Goal: Find specific page/section: Find specific page/section

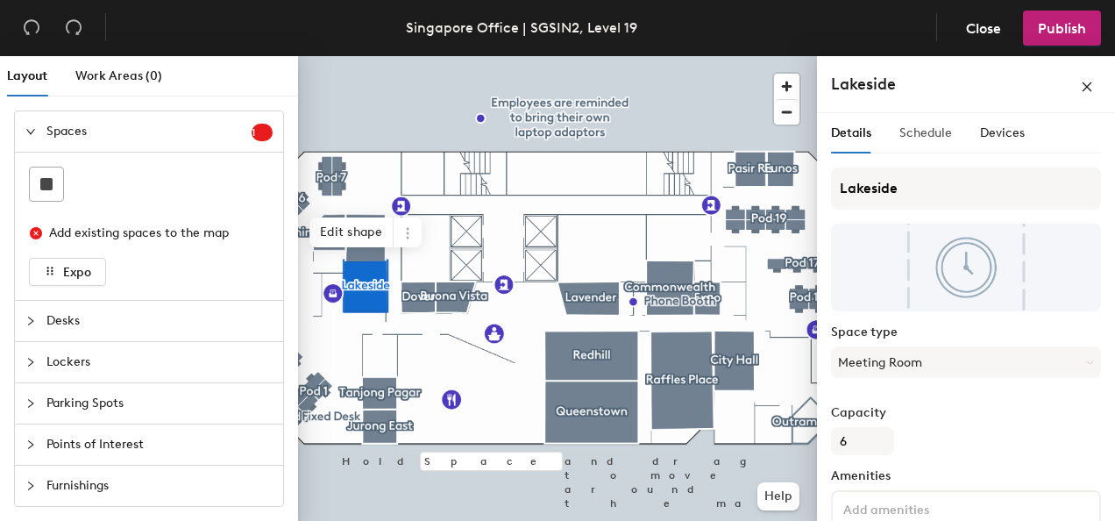
click at [931, 152] on div "Schedule" at bounding box center [925, 133] width 53 height 40
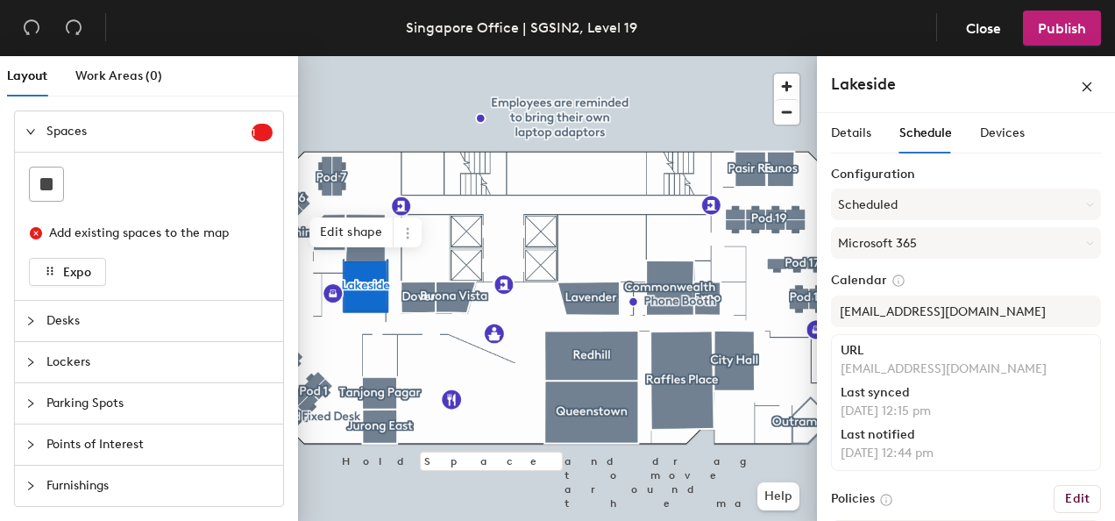
click at [927, 139] on span "Schedule" at bounding box center [925, 132] width 53 height 15
click at [999, 132] on span "Devices" at bounding box center [1002, 132] width 45 height 15
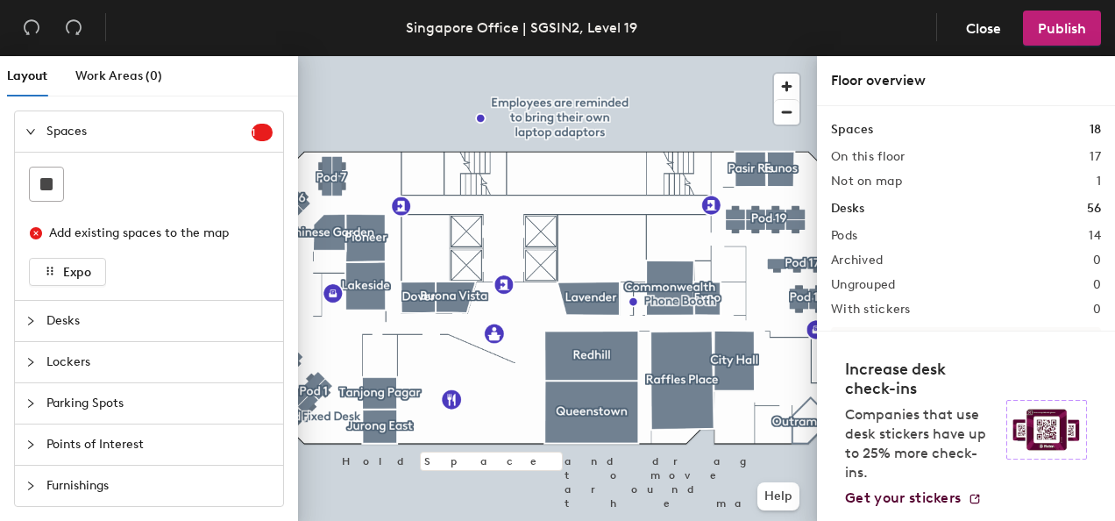
click at [351, 56] on div at bounding box center [557, 56] width 519 height 0
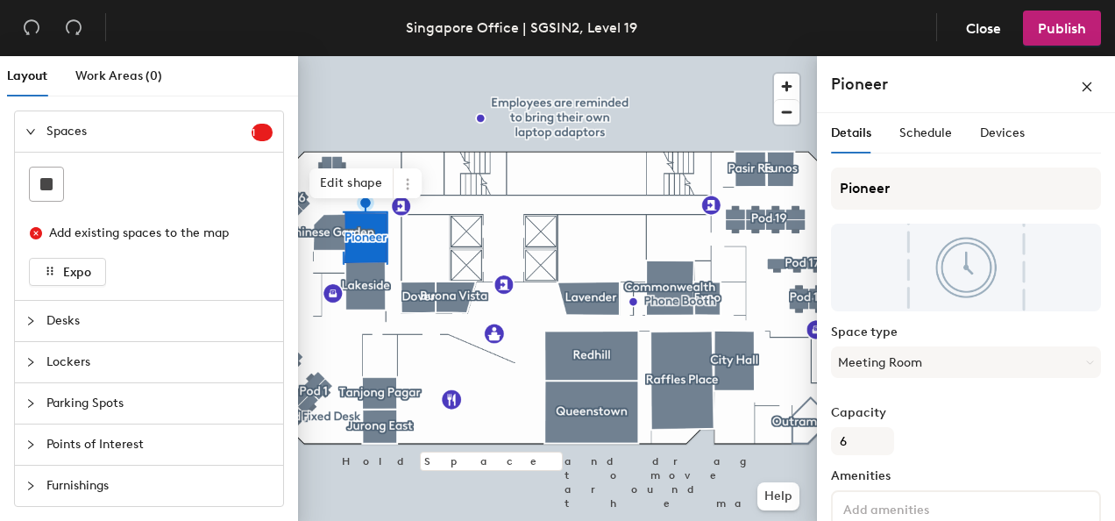
click at [1023, 133] on div "Details Schedule Devices" at bounding box center [966, 133] width 270 height 40
click at [992, 140] on div "Devices" at bounding box center [1002, 133] width 45 height 19
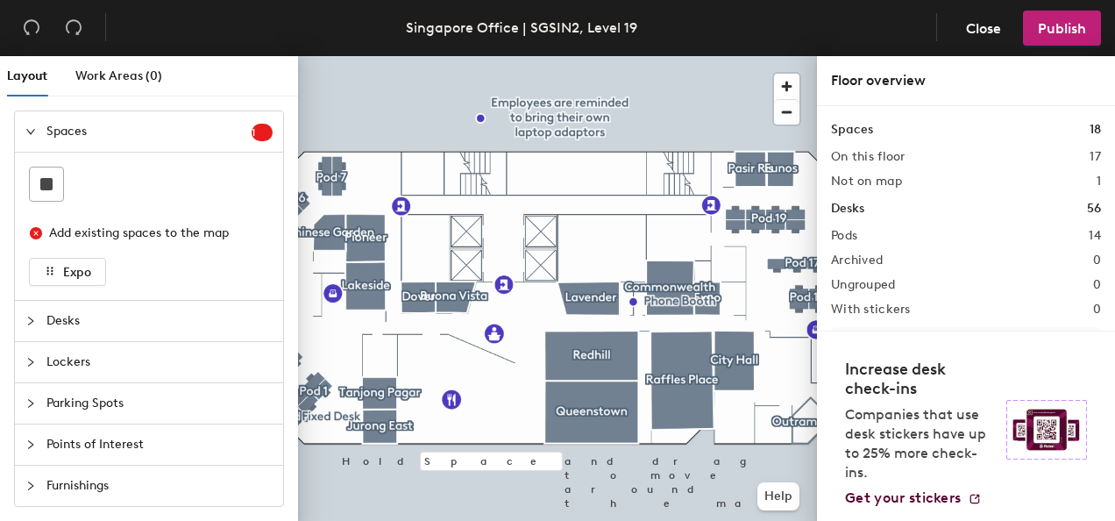
scroll to position [145, 0]
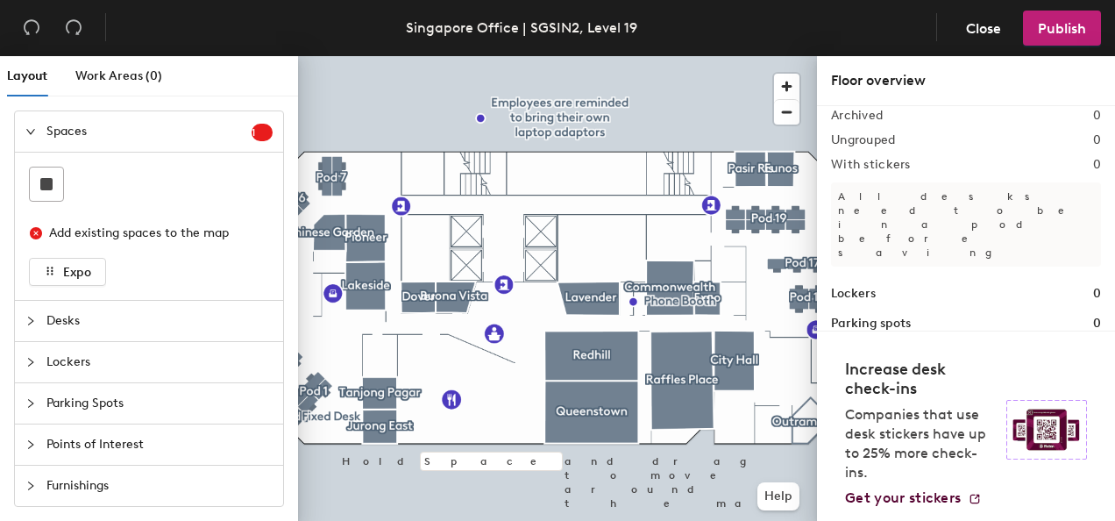
click at [28, 126] on icon "expanded" at bounding box center [30, 131] width 11 height 11
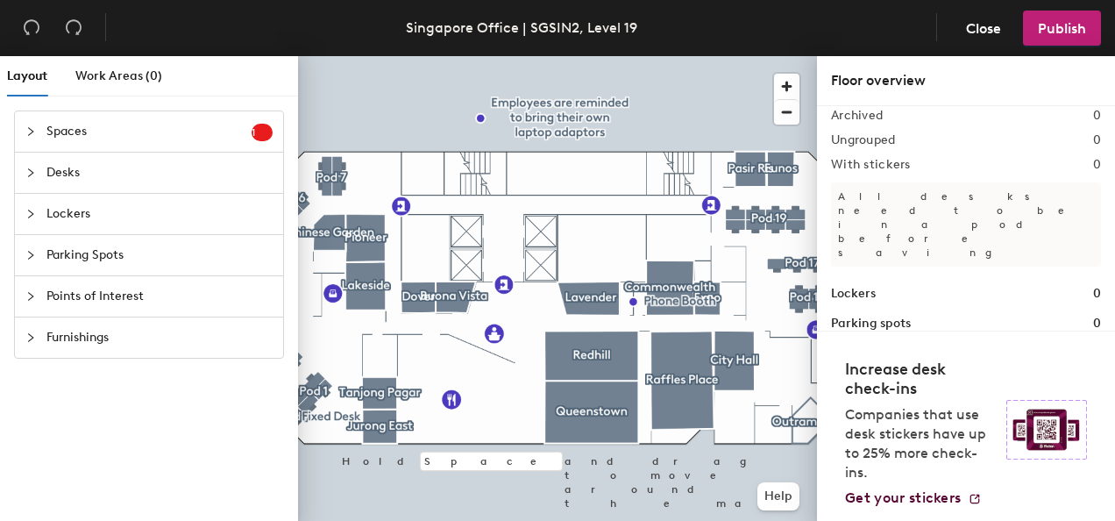
click at [28, 126] on icon "collapsed" at bounding box center [30, 131] width 11 height 11
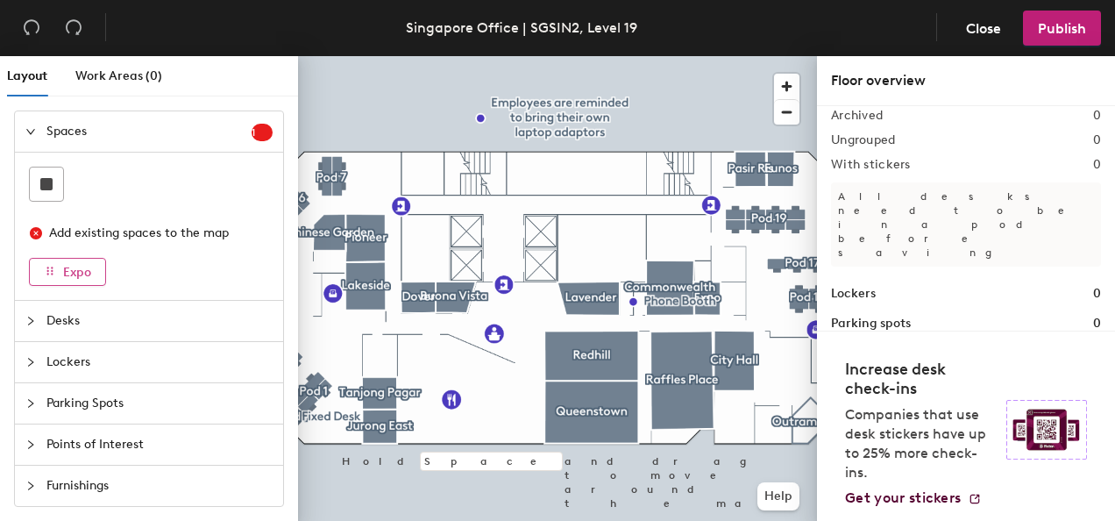
click at [64, 277] on span "Expo" at bounding box center [77, 272] width 28 height 15
click at [982, 21] on span "Close" at bounding box center [983, 28] width 35 height 17
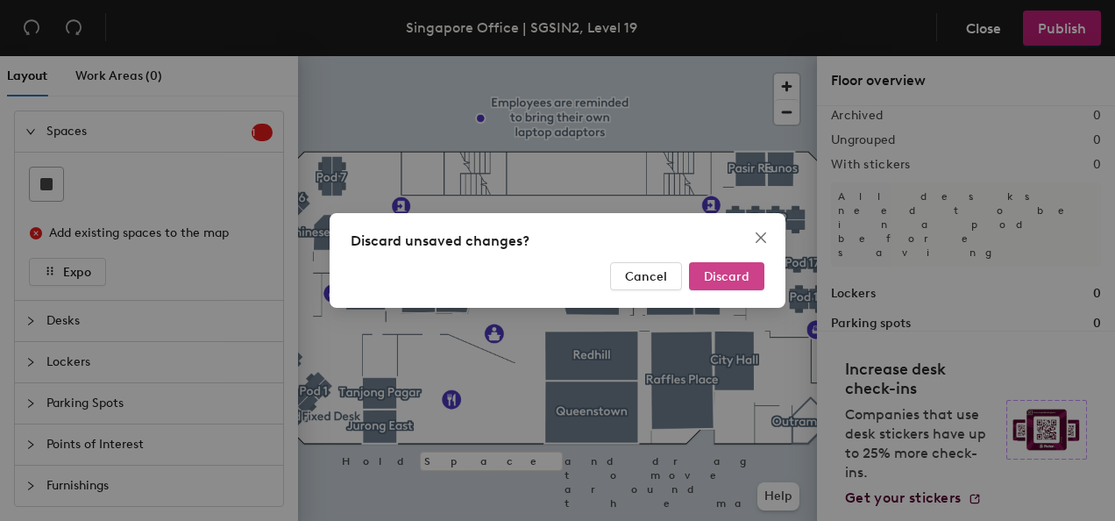
click at [713, 282] on span "Discard" at bounding box center [727, 276] width 46 height 15
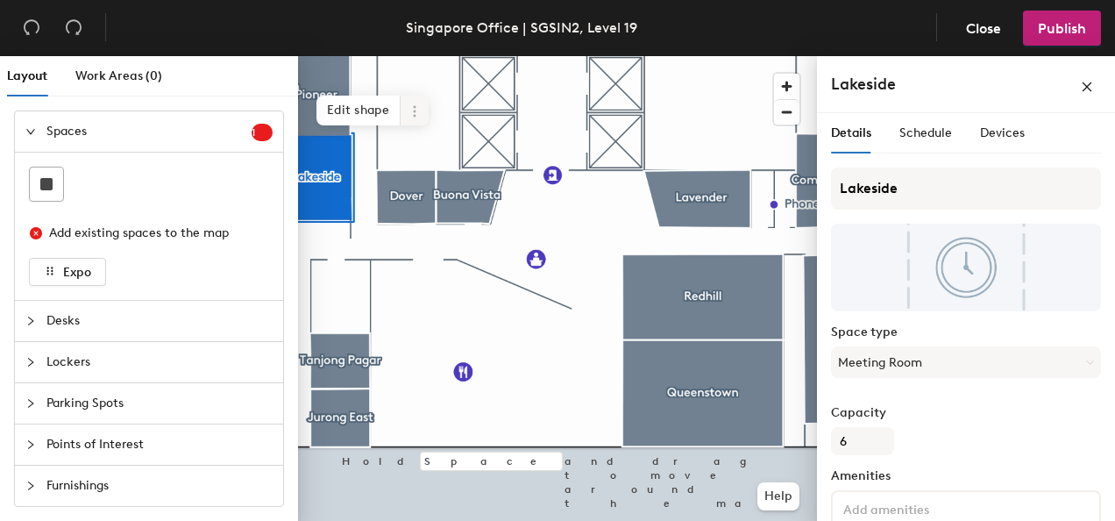
click at [410, 108] on icon at bounding box center [415, 111] width 14 height 14
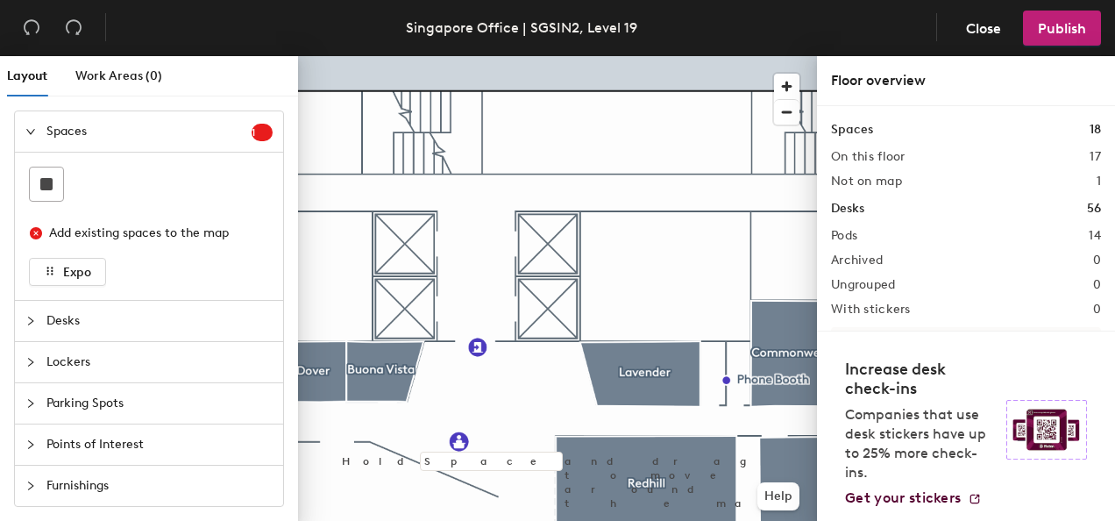
click at [67, 77] on div "Layout Work Areas (0)" at bounding box center [84, 76] width 155 height 40
click at [87, 74] on span "Work Areas (0)" at bounding box center [118, 75] width 87 height 15
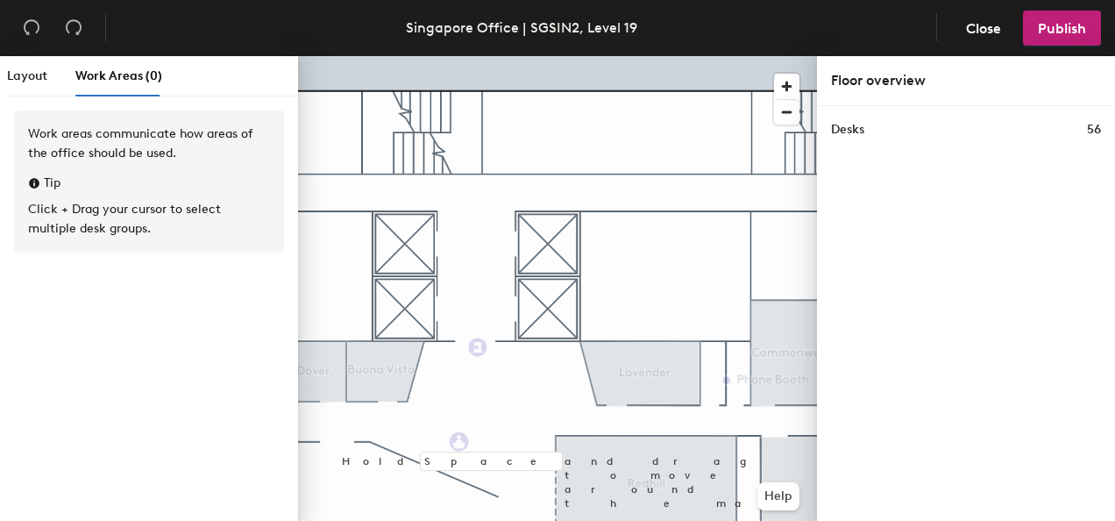
click at [0, 86] on html "Skip navigation Schedule Office People Analytics Services Manage NA [GEOGRAPHIC…" at bounding box center [557, 260] width 1115 height 521
click at [0, 82] on html "Skip navigation Schedule Office People Analytics Services Manage NA [GEOGRAPHIC…" at bounding box center [557, 260] width 1115 height 521
click at [5, 78] on div "Layout Work Areas (0)" at bounding box center [149, 83] width 298 height 54
click at [14, 72] on span "Layout" at bounding box center [27, 75] width 40 height 15
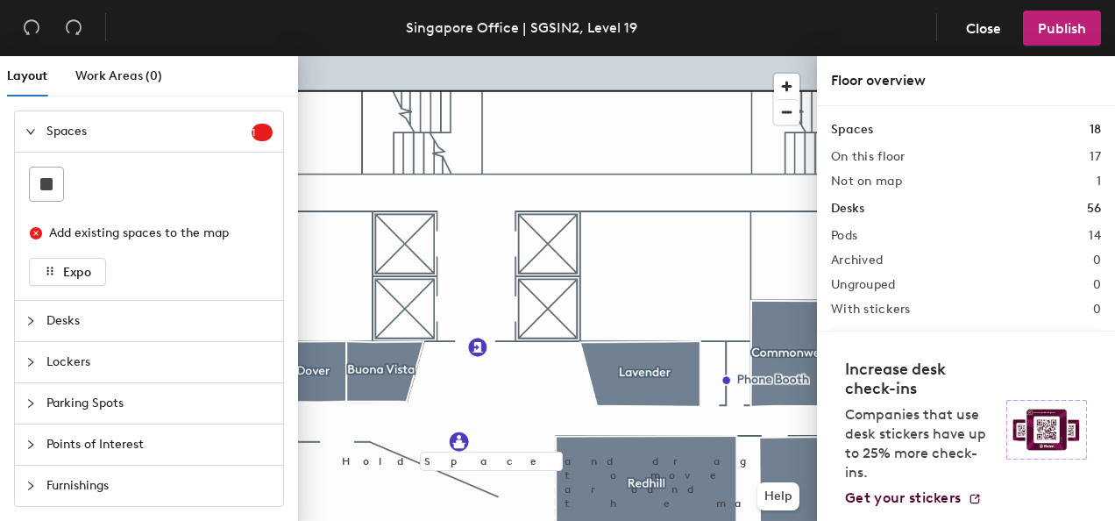
click at [865, 133] on h1 "Spaces" at bounding box center [852, 129] width 42 height 19
